Goal: Task Accomplishment & Management: Use online tool/utility

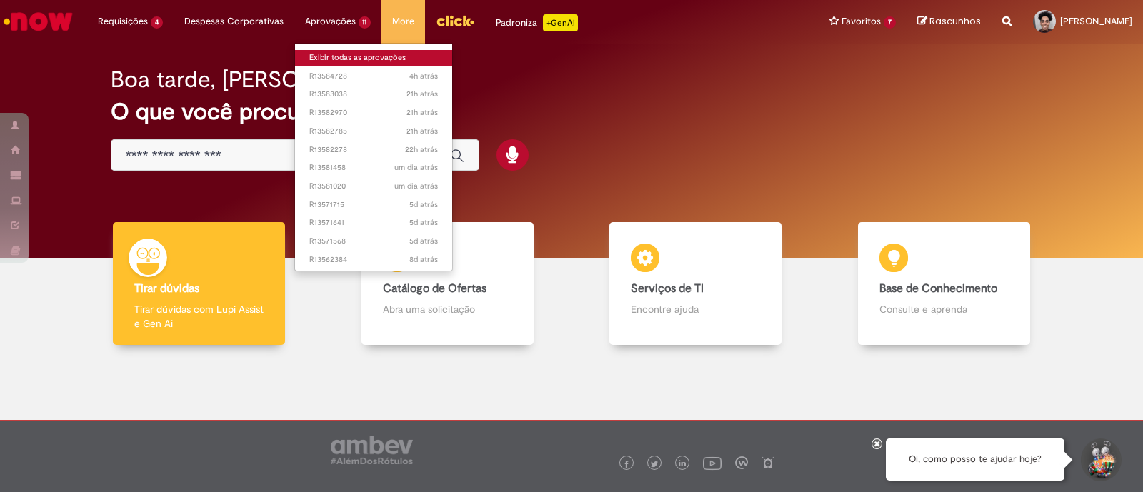
click at [322, 51] on link "Exibir todas as aprovações" at bounding box center [374, 58] width 158 height 16
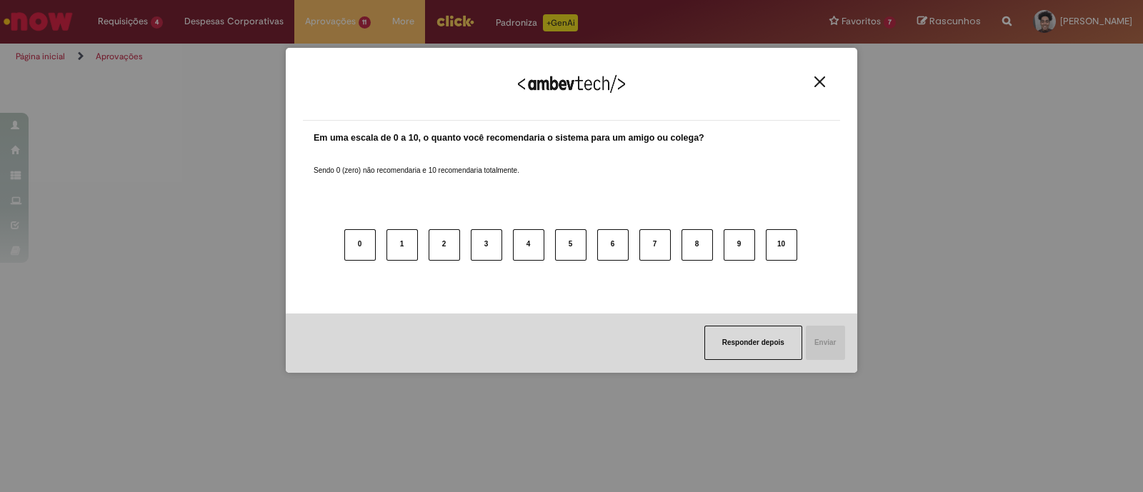
click at [821, 84] on img "Close" at bounding box center [819, 81] width 11 height 11
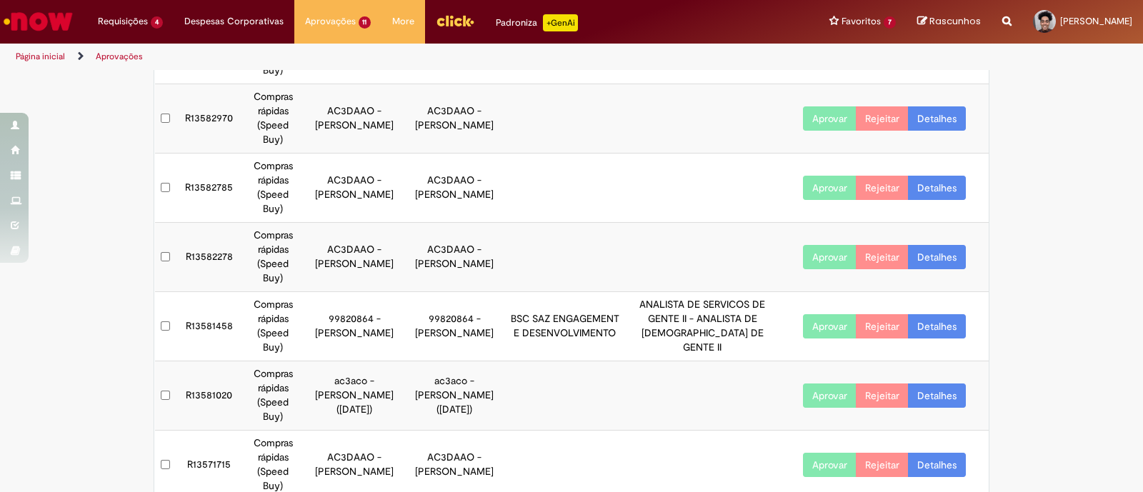
scroll to position [268, 0]
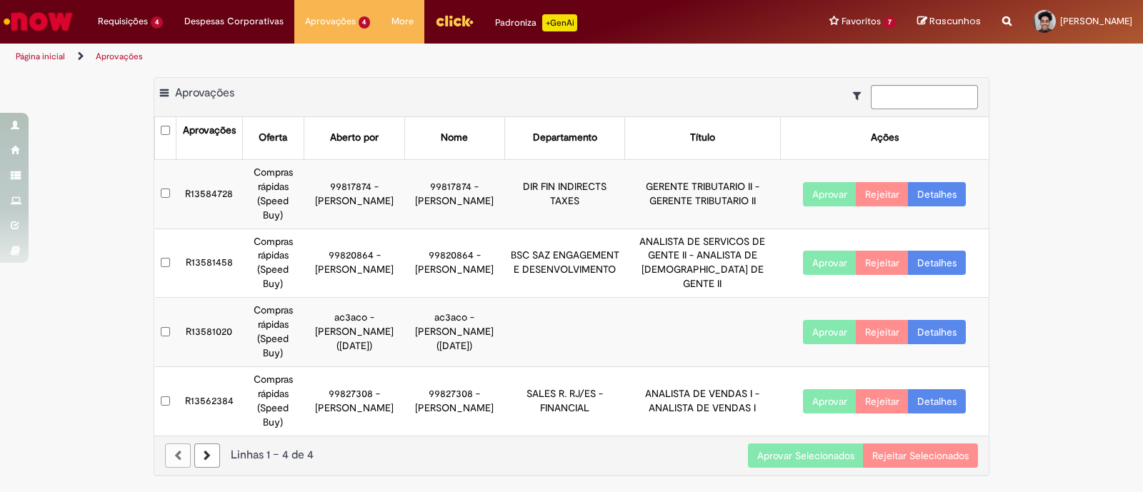
click at [764, 443] on button "Aprovar Selecionados" at bounding box center [806, 455] width 116 height 24
